Goal: Task Accomplishment & Management: Manage account settings

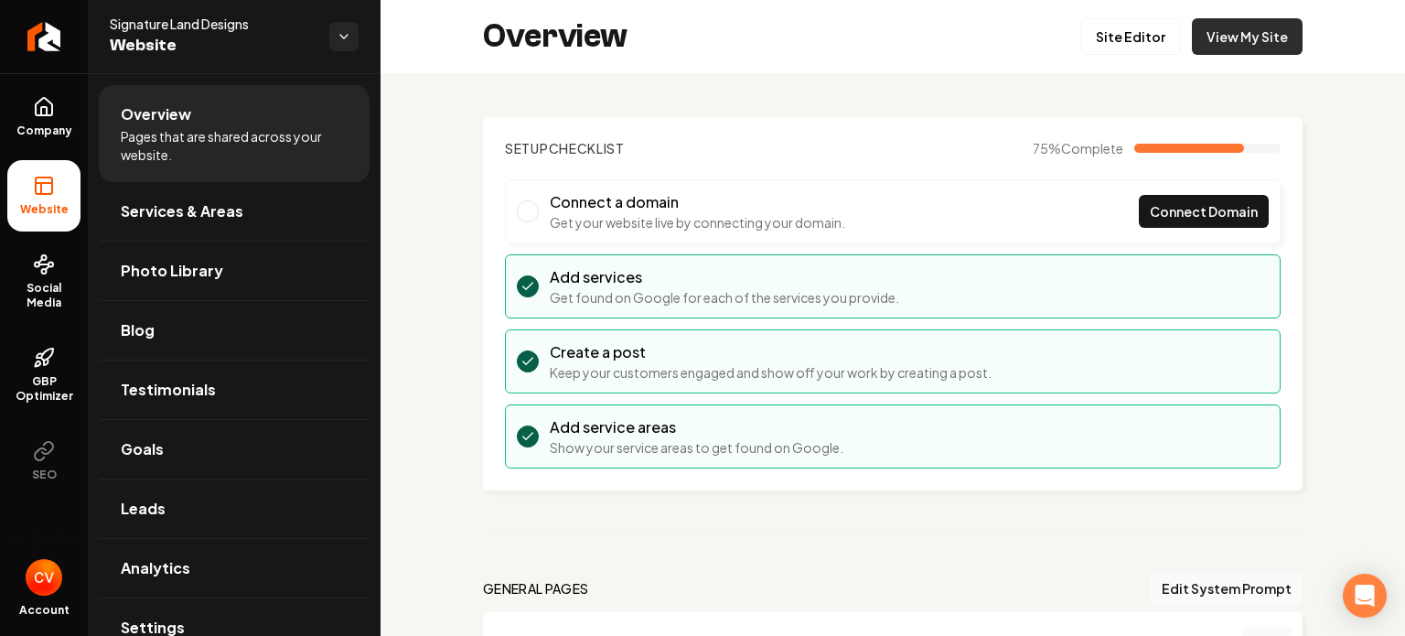
click at [1259, 39] on link "View My Site" at bounding box center [1247, 36] width 111 height 37
click at [1150, 214] on span "Connect Domain" at bounding box center [1204, 211] width 108 height 19
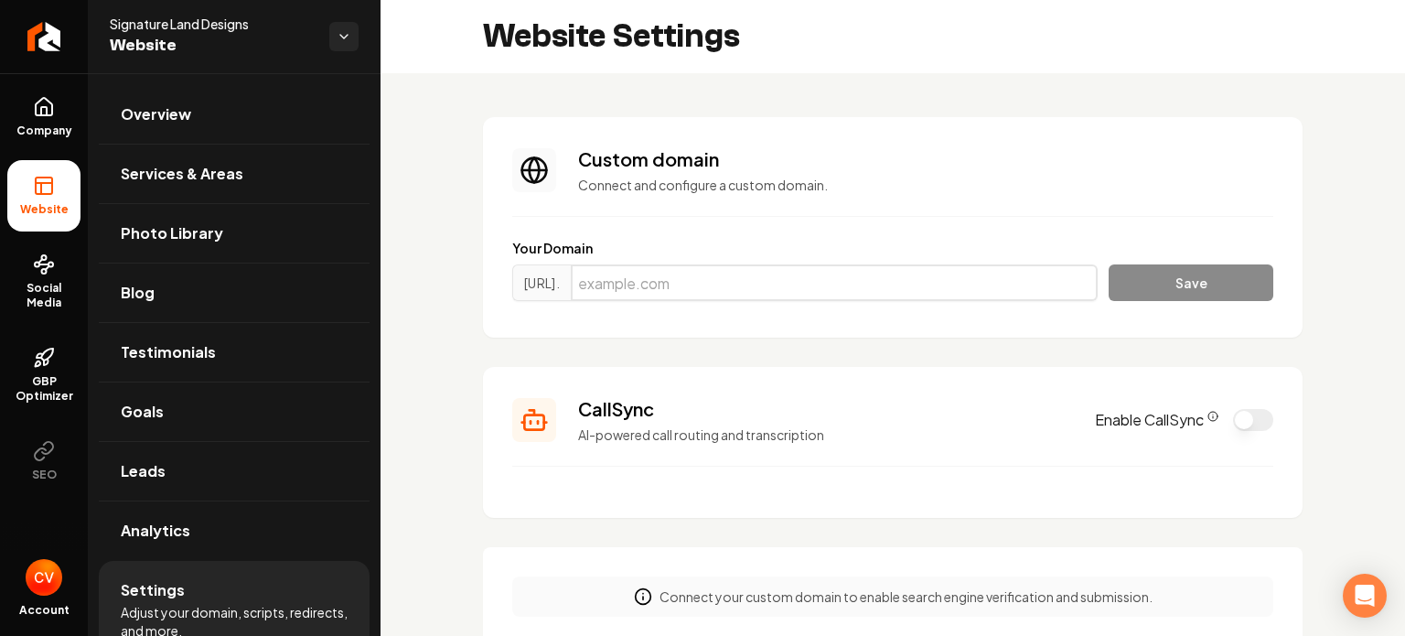
click at [864, 277] on input "Main content area" at bounding box center [834, 282] width 527 height 37
type input "signaturelanddesigns.com"
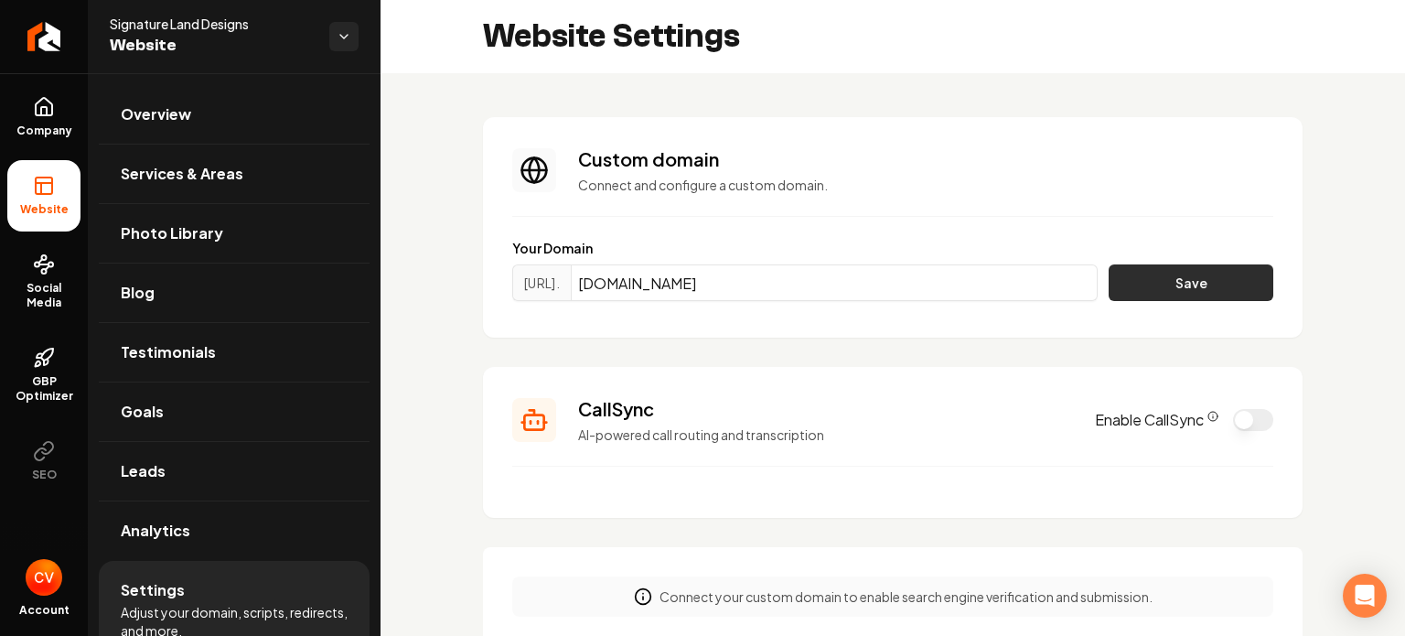
click at [1126, 282] on button "Save" at bounding box center [1191, 282] width 165 height 37
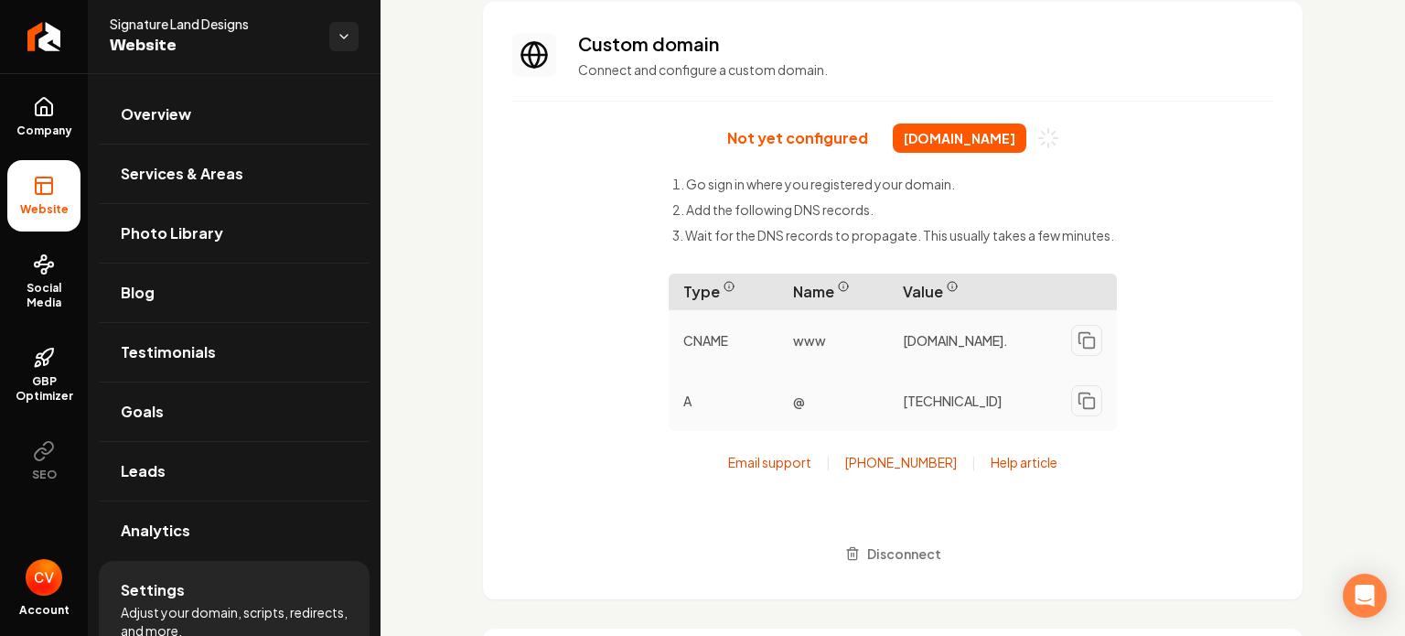
scroll to position [116, 0]
click at [1082, 342] on icon "Main content area" at bounding box center [1086, 339] width 18 height 18
click at [1077, 339] on icon "Main content area" at bounding box center [1086, 339] width 18 height 18
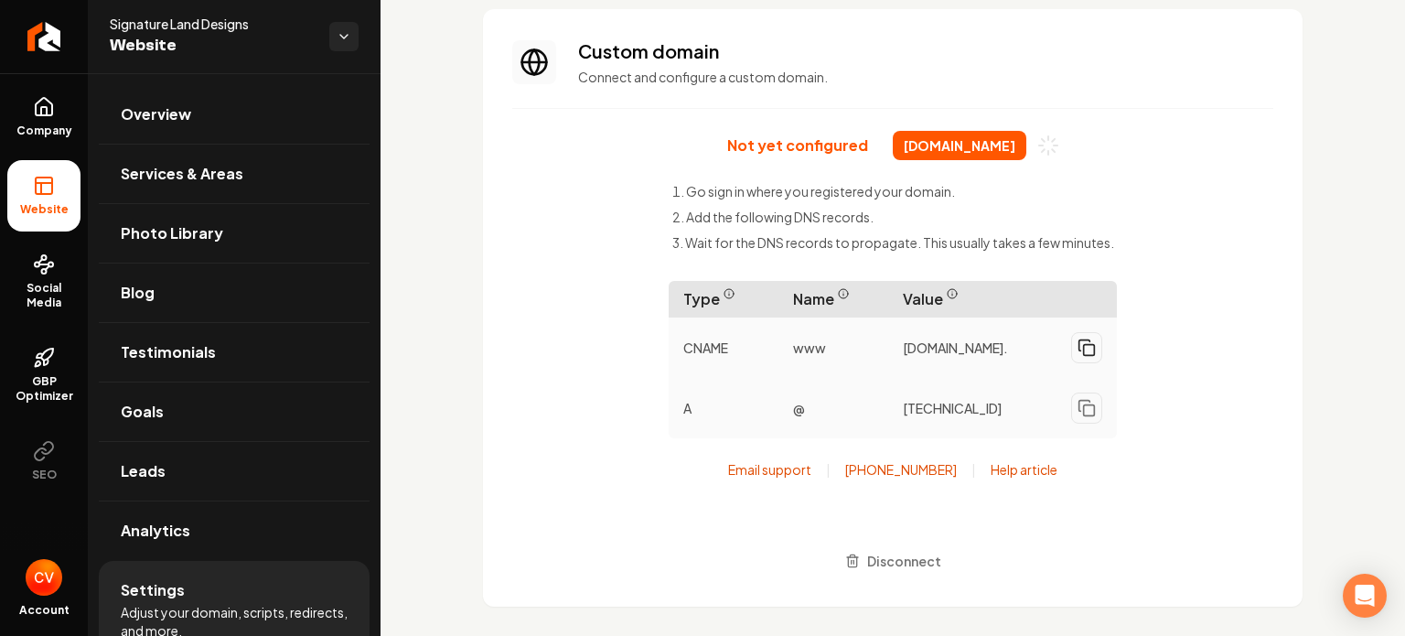
scroll to position [0, 0]
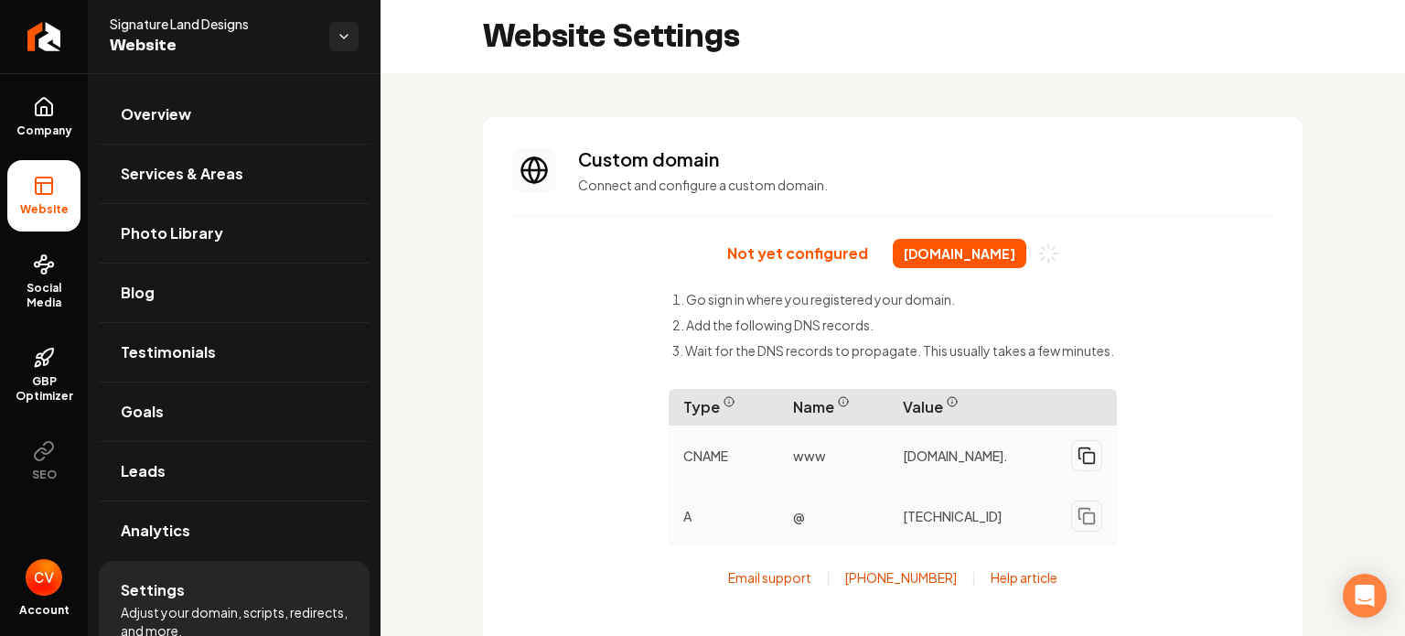
click at [260, 43] on span "Website" at bounding box center [212, 46] width 205 height 26
click at [167, 54] on span "Website" at bounding box center [212, 46] width 205 height 26
click at [204, 35] on span "Website" at bounding box center [212, 46] width 205 height 26
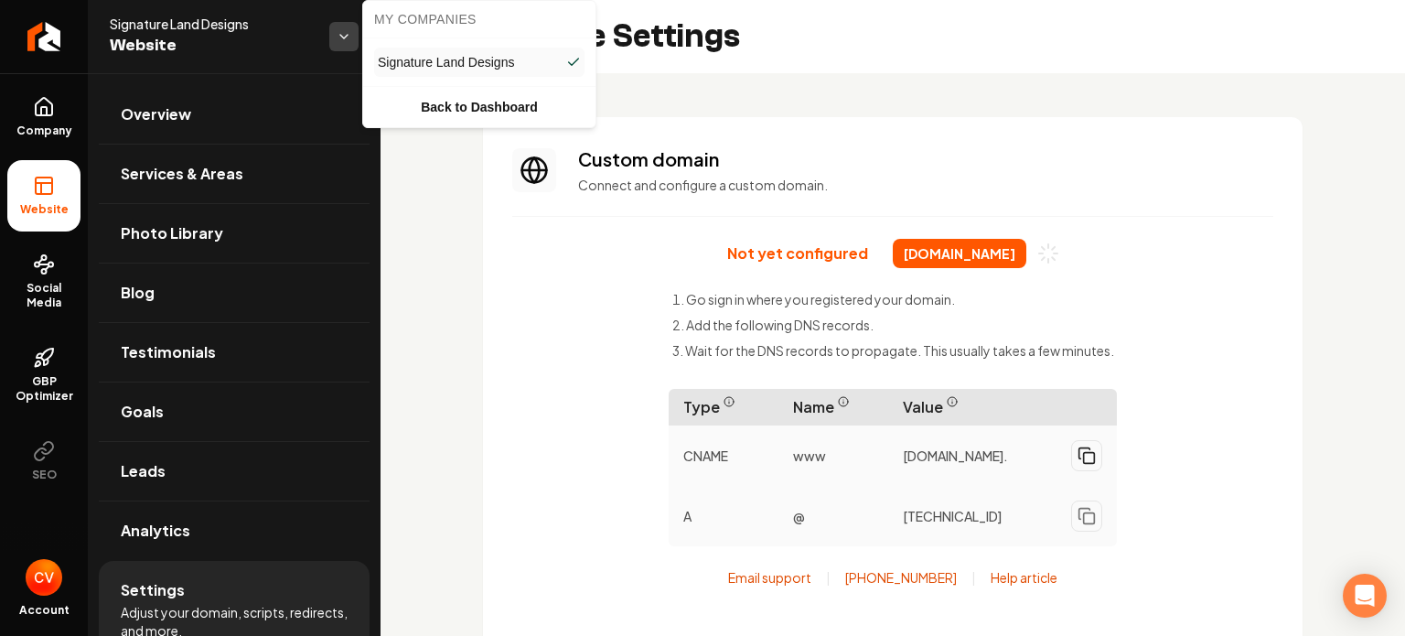
click at [340, 47] on html "Company Website Social Media GBP Optimizer SEO Account Signature Land Designs W…" at bounding box center [702, 318] width 1405 height 636
click at [447, 53] on span "Signature Land Designs" at bounding box center [446, 62] width 136 height 18
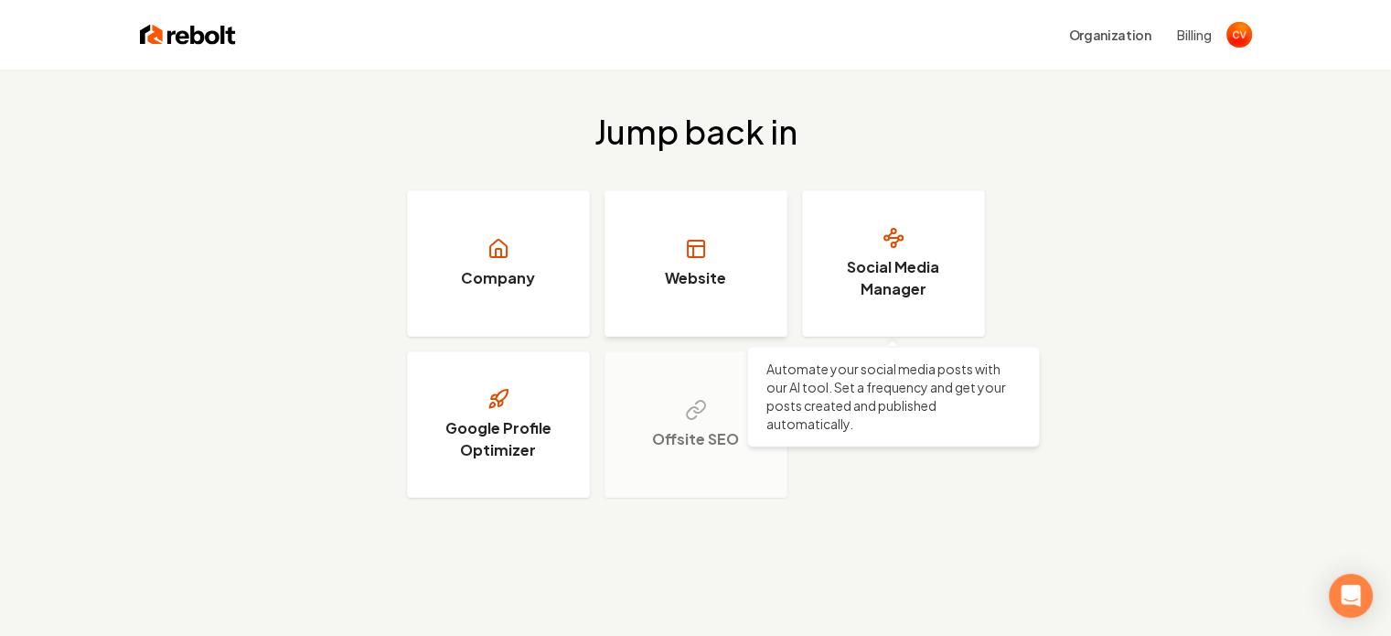
click at [722, 213] on link "Website" at bounding box center [696, 263] width 183 height 146
